Goal: Task Accomplishment & Management: Manage account settings

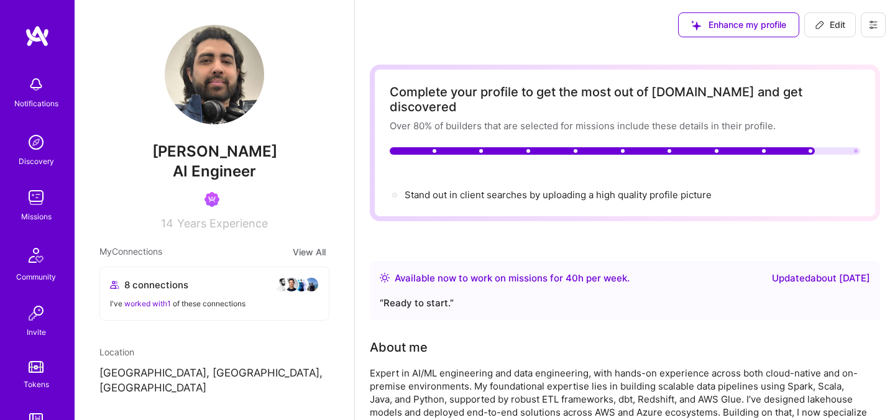
click at [872, 30] on button at bounding box center [873, 24] width 25 height 25
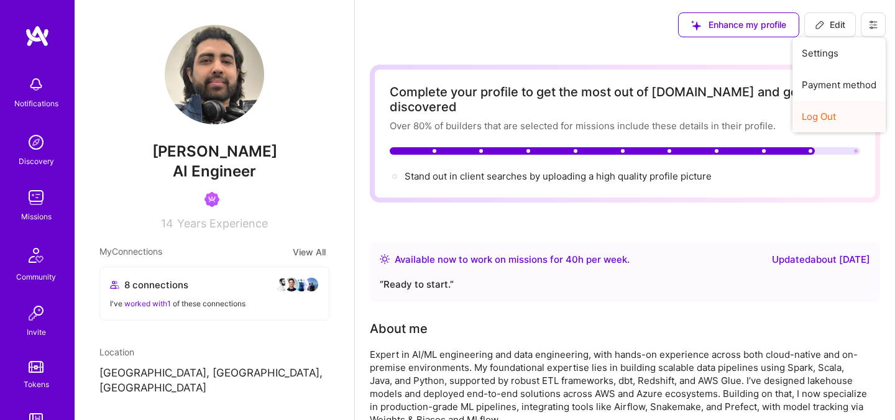
click at [825, 117] on button "Log Out" at bounding box center [839, 117] width 93 height 32
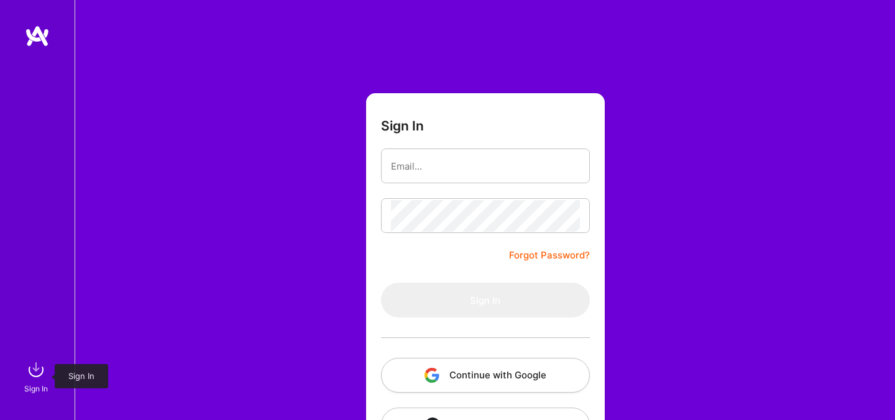
click at [32, 374] on img at bounding box center [36, 370] width 25 height 25
click at [484, 363] on button "Continue with Google" at bounding box center [485, 375] width 209 height 35
